Goal: Information Seeking & Learning: Learn about a topic

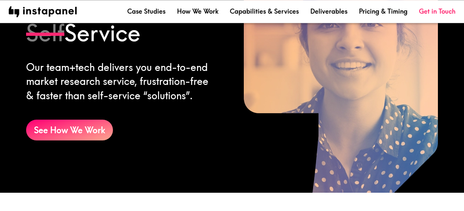
scroll to position [499, 0]
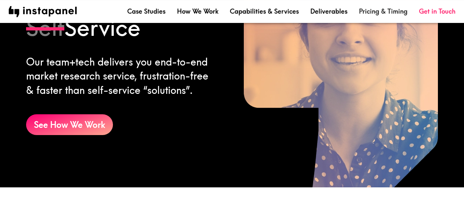
click at [382, 10] on link "Pricing & Timing" at bounding box center [383, 11] width 49 height 9
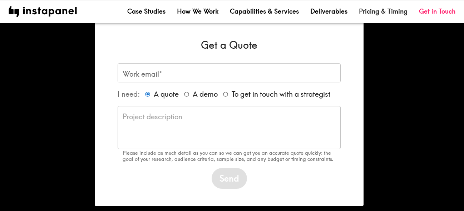
scroll to position [648, 0]
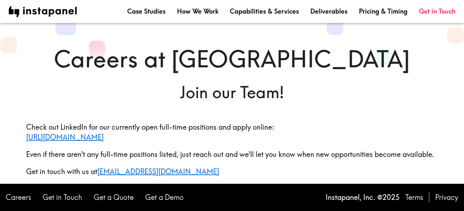
scroll to position [19, 0]
click at [205, 13] on link "How We Work" at bounding box center [197, 11] width 41 height 9
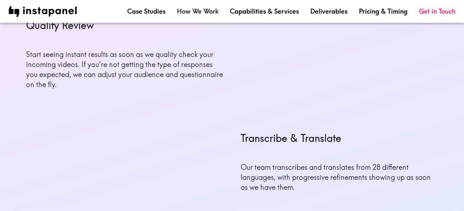
scroll to position [538, 0]
